Goal: Information Seeking & Learning: Find specific fact

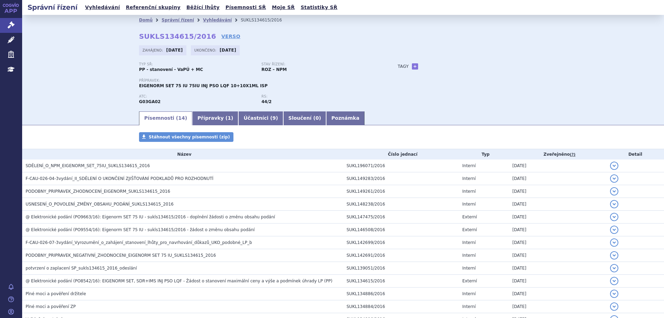
click at [91, 0] on ul "Vyhledávání Referenční skupiny Běžící lhůty Písemnosti SŘ Moje SŘ Statistiky SŘ" at bounding box center [211, 7] width 256 height 15
click at [92, 7] on link "Vyhledávání" at bounding box center [102, 7] width 39 height 9
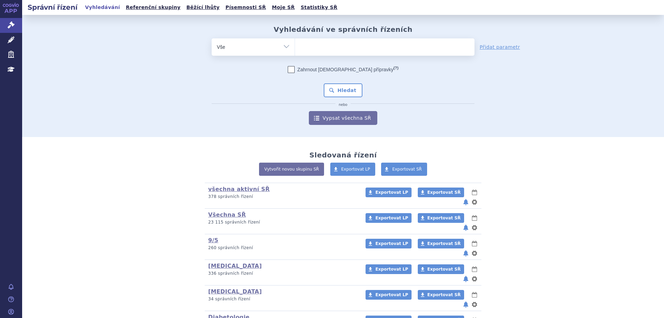
click at [300, 48] on input "search" at bounding box center [302, 46] width 4 height 9
type input "ke"
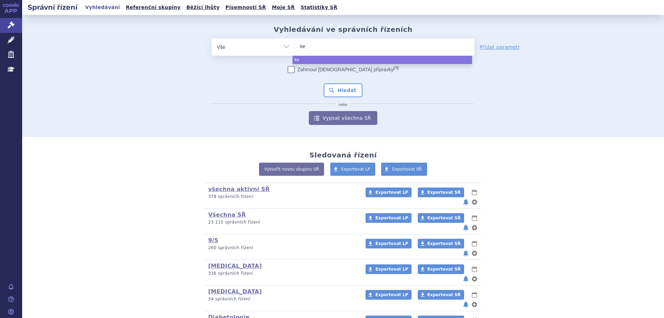
click at [308, 45] on input "ke" at bounding box center [305, 46] width 11 height 9
select select "ke"
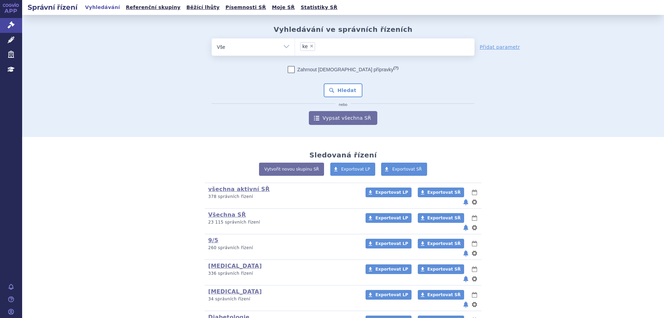
type input "ke"
select select
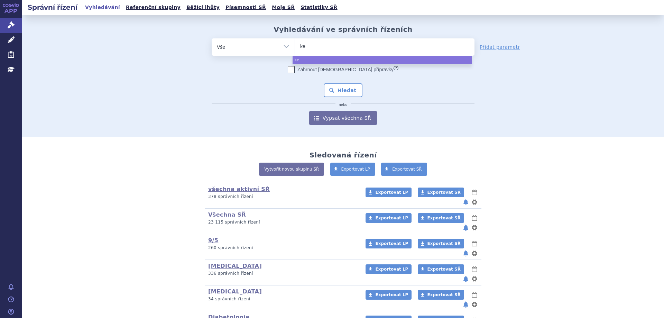
type input "k"
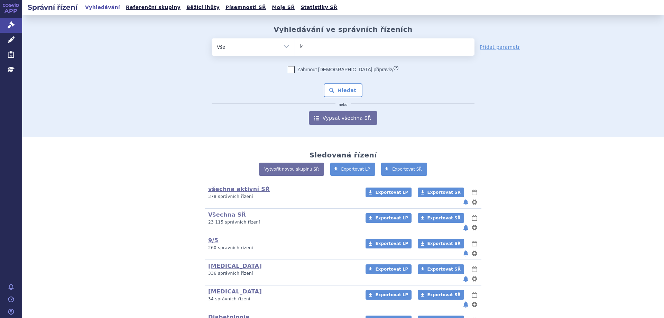
type input "key"
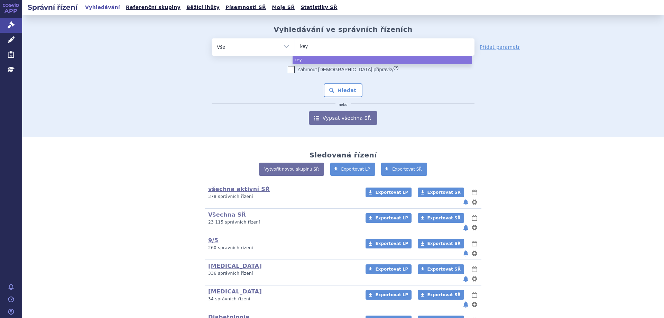
type input "keyt"
type input "keytru"
type input "[MEDICAL_DATA]"
select select "[MEDICAL_DATA]"
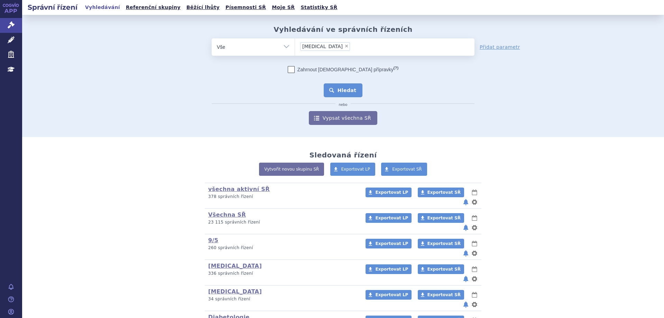
click at [327, 89] on button "Hledat" at bounding box center [342, 90] width 39 height 14
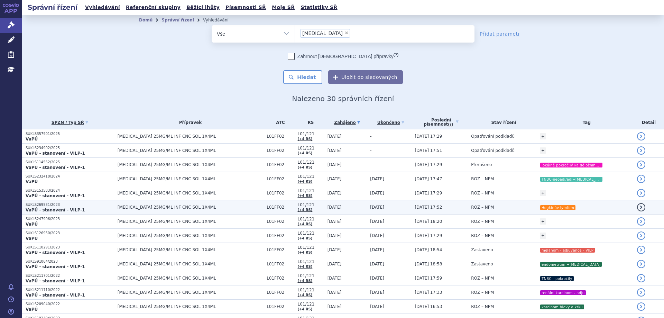
scroll to position [35, 0]
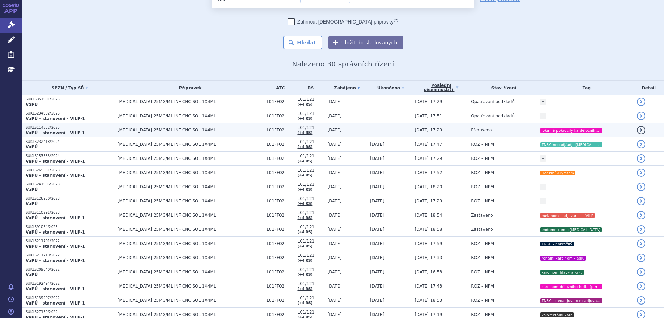
click at [48, 131] on strong "VaPÚ - stanovení - VILP-1" at bounding box center [55, 132] width 59 height 5
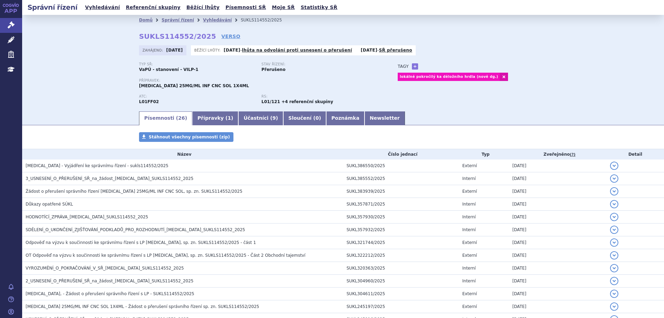
scroll to position [26, 0]
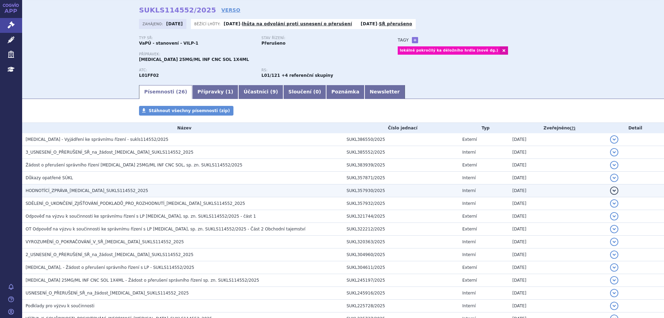
click at [67, 188] on span "HODNOTÍCÍ_ZPRÁVA_KEYTRUDA_SUKLS114552_2025" at bounding box center [87, 190] width 123 height 5
click at [68, 187] on h3 "HODNOTÍCÍ_ZPRÁVA_KEYTRUDA_SUKLS114552_2025" at bounding box center [184, 190] width 317 height 7
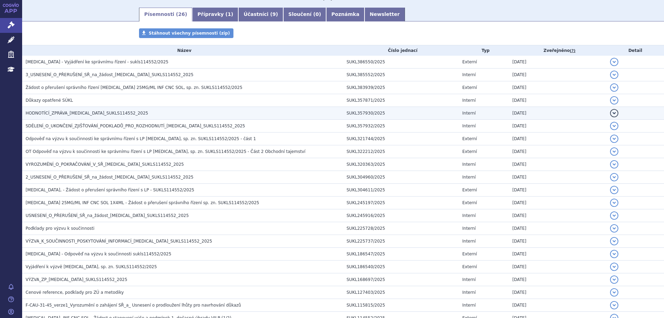
click at [70, 112] on span "HODNOTÍCÍ_ZPRÁVA_KEYTRUDA_SUKLS114552_2025" at bounding box center [87, 113] width 123 height 5
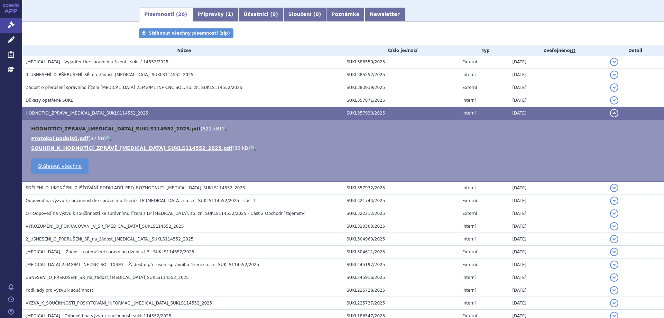
click at [75, 126] on link "HODNOTÍCÍ_ZPRÁVA_KEYTRUDA_SUKLS114552_2025.pdf" at bounding box center [115, 129] width 169 height 6
